Goal: Contribute content

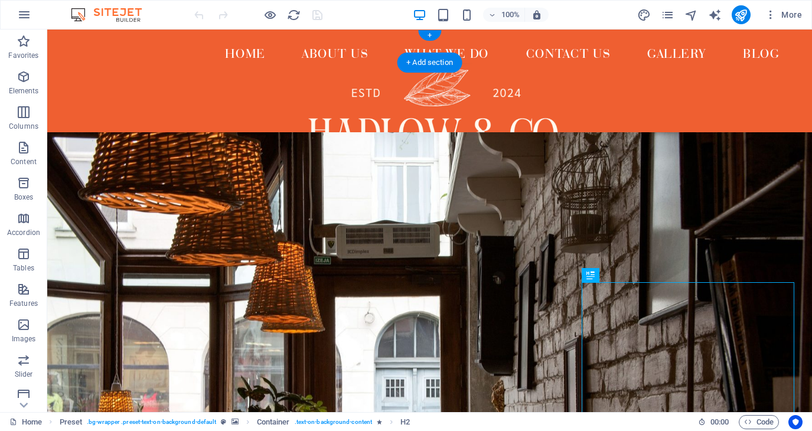
click at [124, 15] on img at bounding box center [112, 15] width 89 height 14
click at [432, 38] on div "+" at bounding box center [429, 35] width 23 height 11
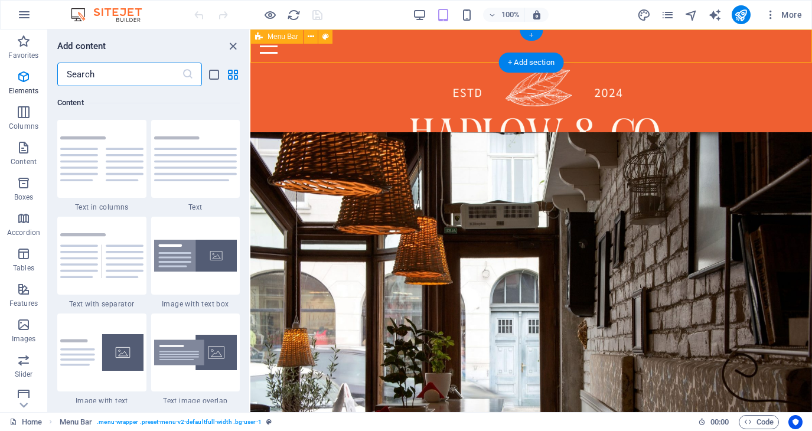
scroll to position [2066, 0]
click at [234, 47] on icon "close panel" at bounding box center [233, 47] width 14 height 14
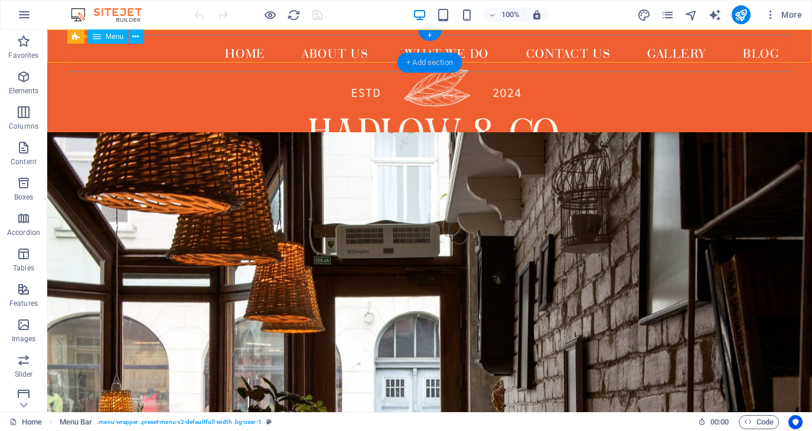
click at [429, 66] on div "+ Add section" at bounding box center [430, 63] width 66 height 20
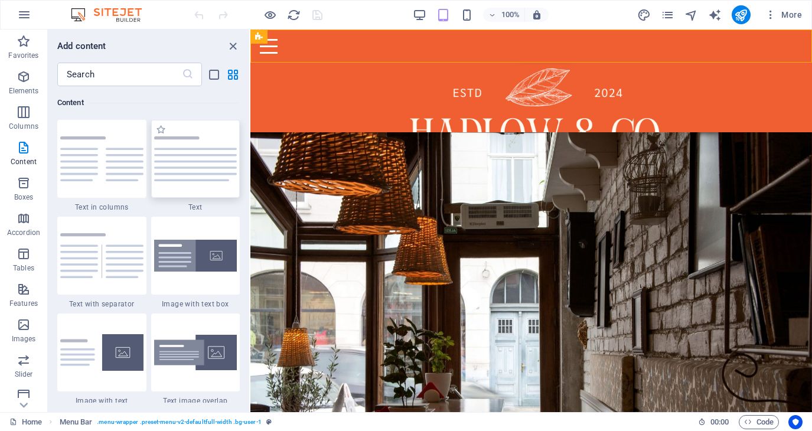
click at [171, 182] on div at bounding box center [195, 159] width 89 height 78
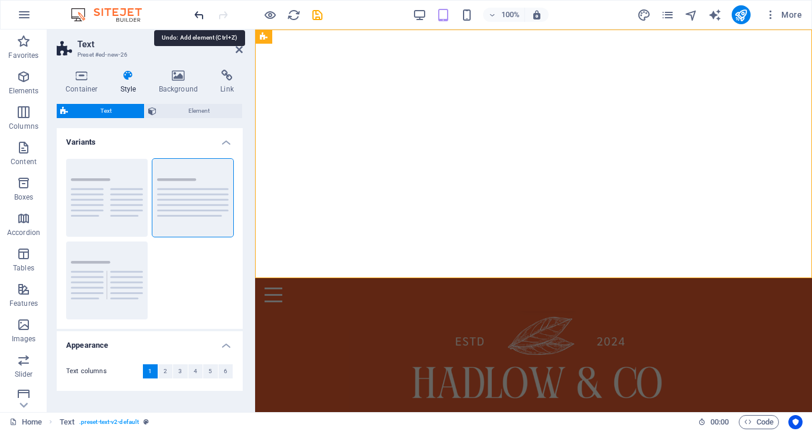
click at [202, 13] on icon "undo" at bounding box center [200, 15] width 14 height 14
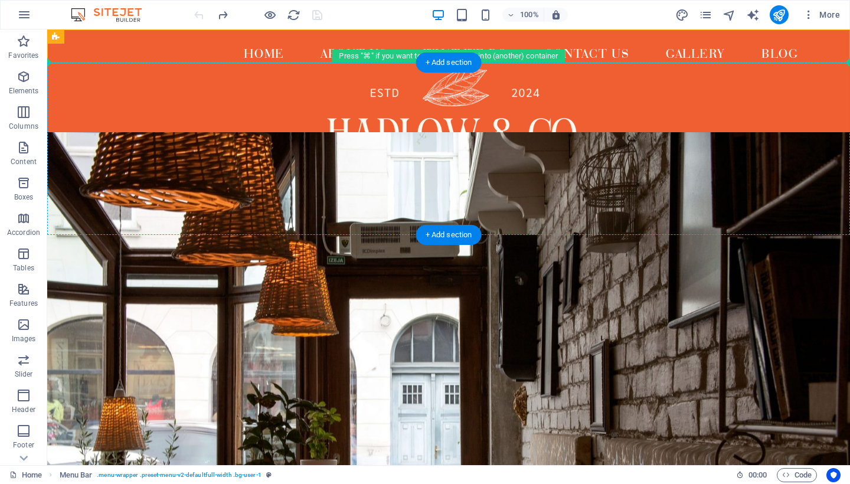
drag, startPoint x: 506, startPoint y: 58, endPoint x: 501, endPoint y: 105, distance: 47.4
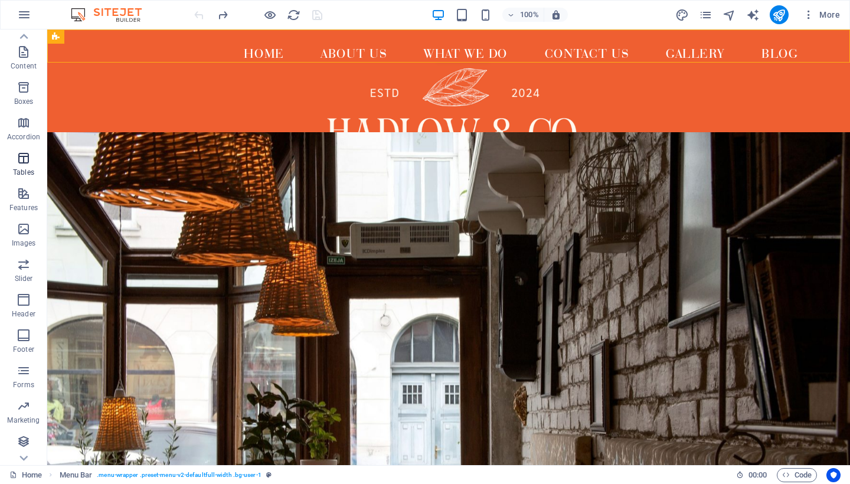
scroll to position [96, 0]
click at [28, 304] on icon "button" at bounding box center [24, 300] width 14 height 14
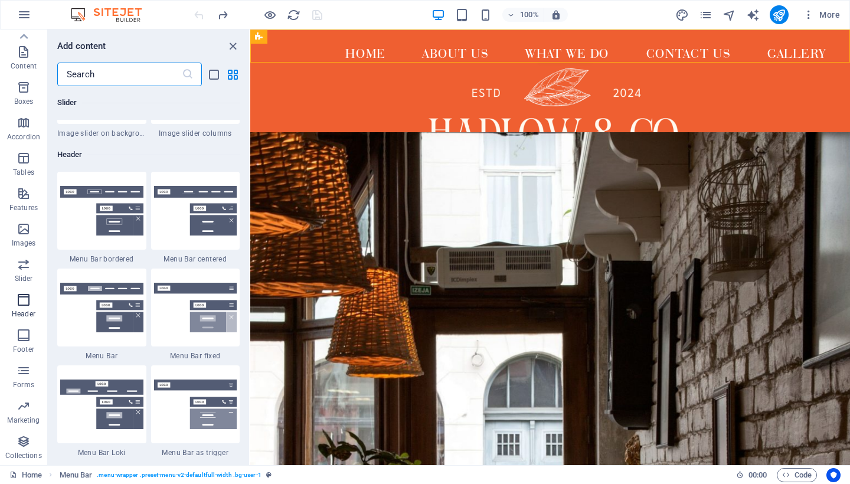
scroll to position [7112, 0]
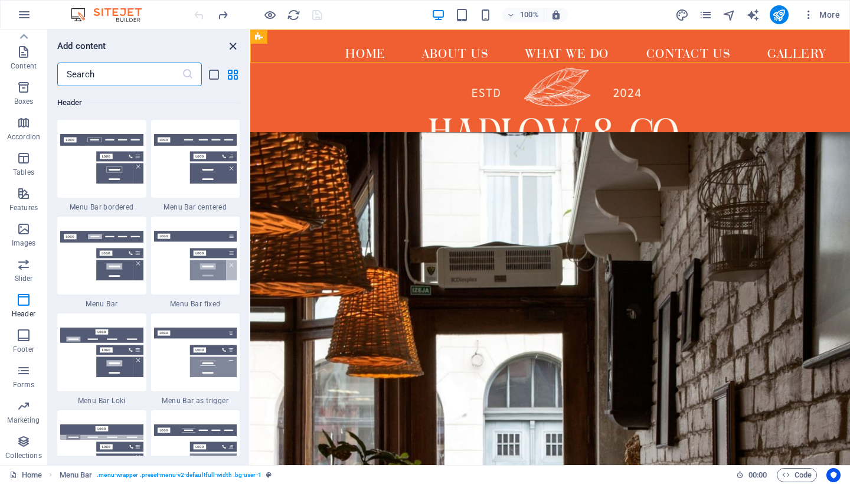
click at [236, 47] on icon "close panel" at bounding box center [233, 47] width 14 height 14
